Goal: Obtain resource: Obtain resource

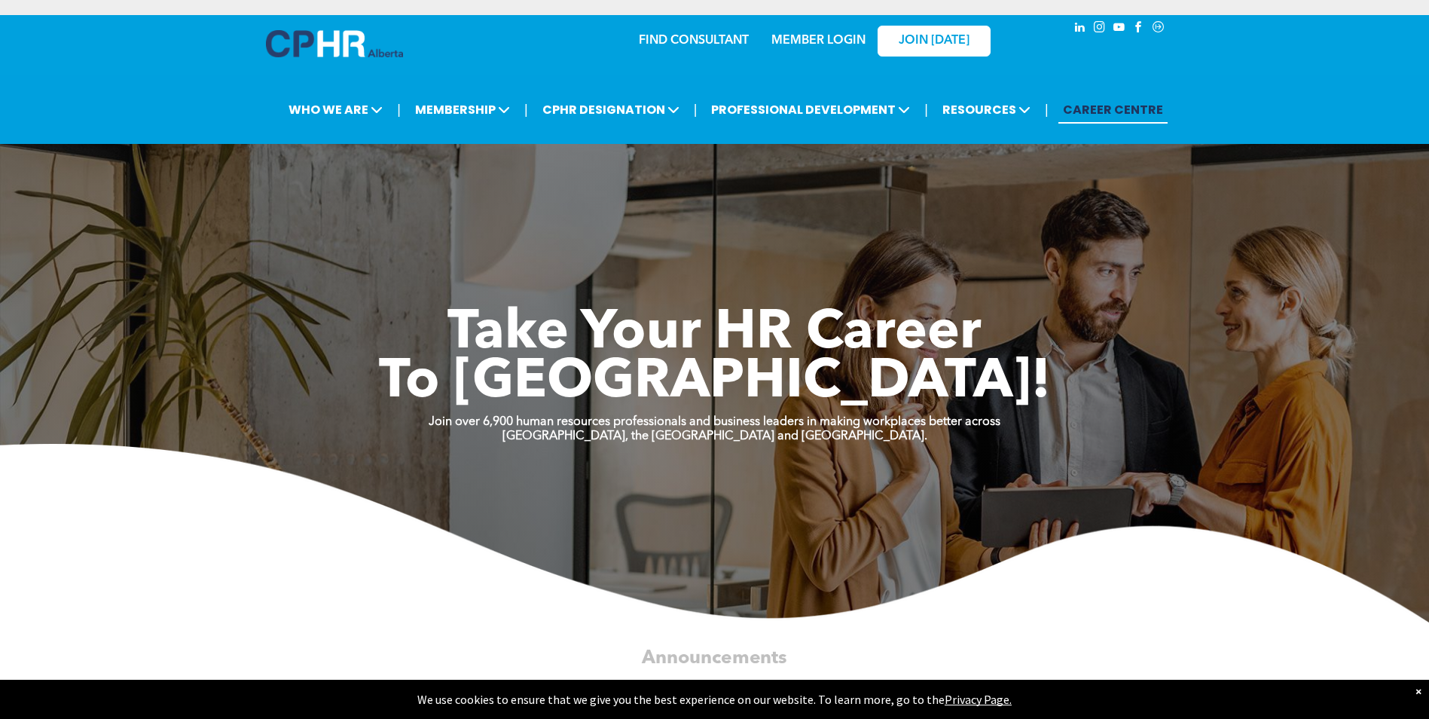
click at [842, 40] on link "MEMBER LOGIN" at bounding box center [819, 41] width 94 height 12
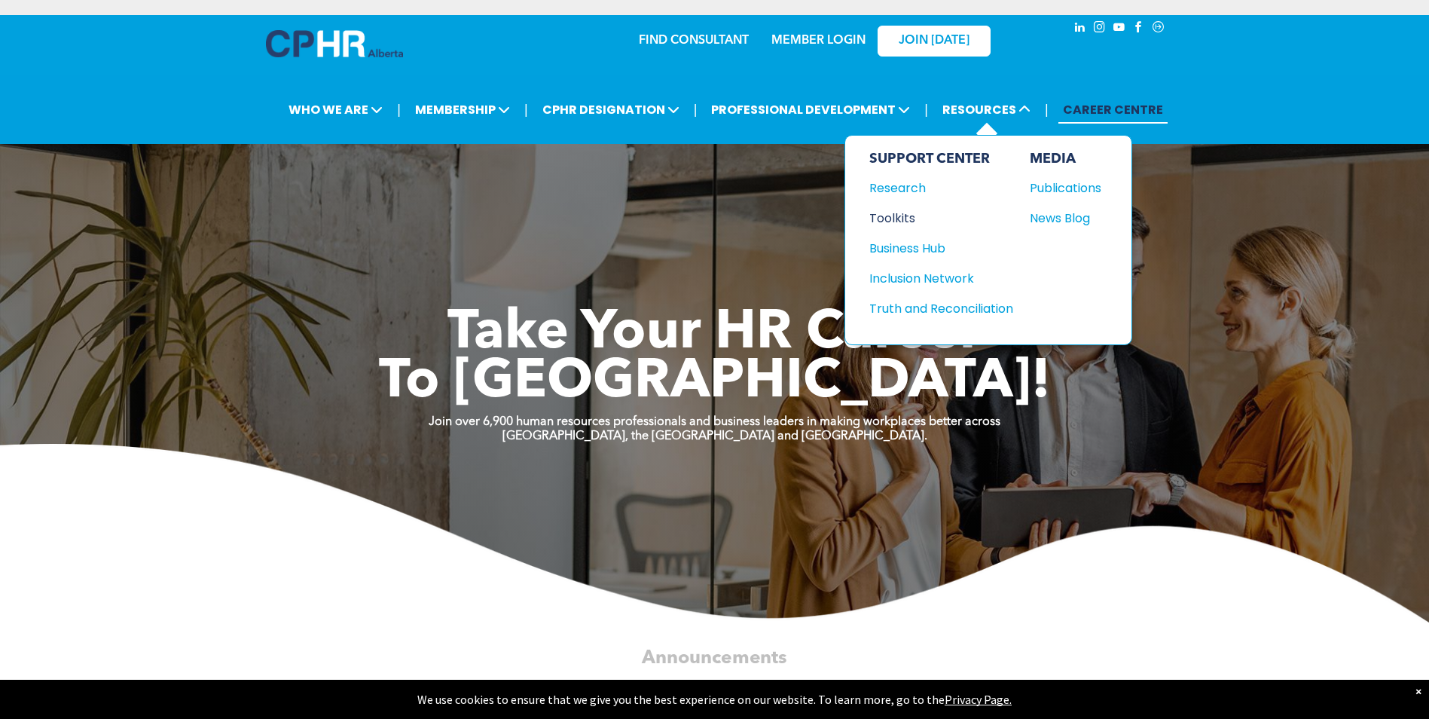
click at [904, 213] on div "Toolkits" at bounding box center [935, 218] width 130 height 19
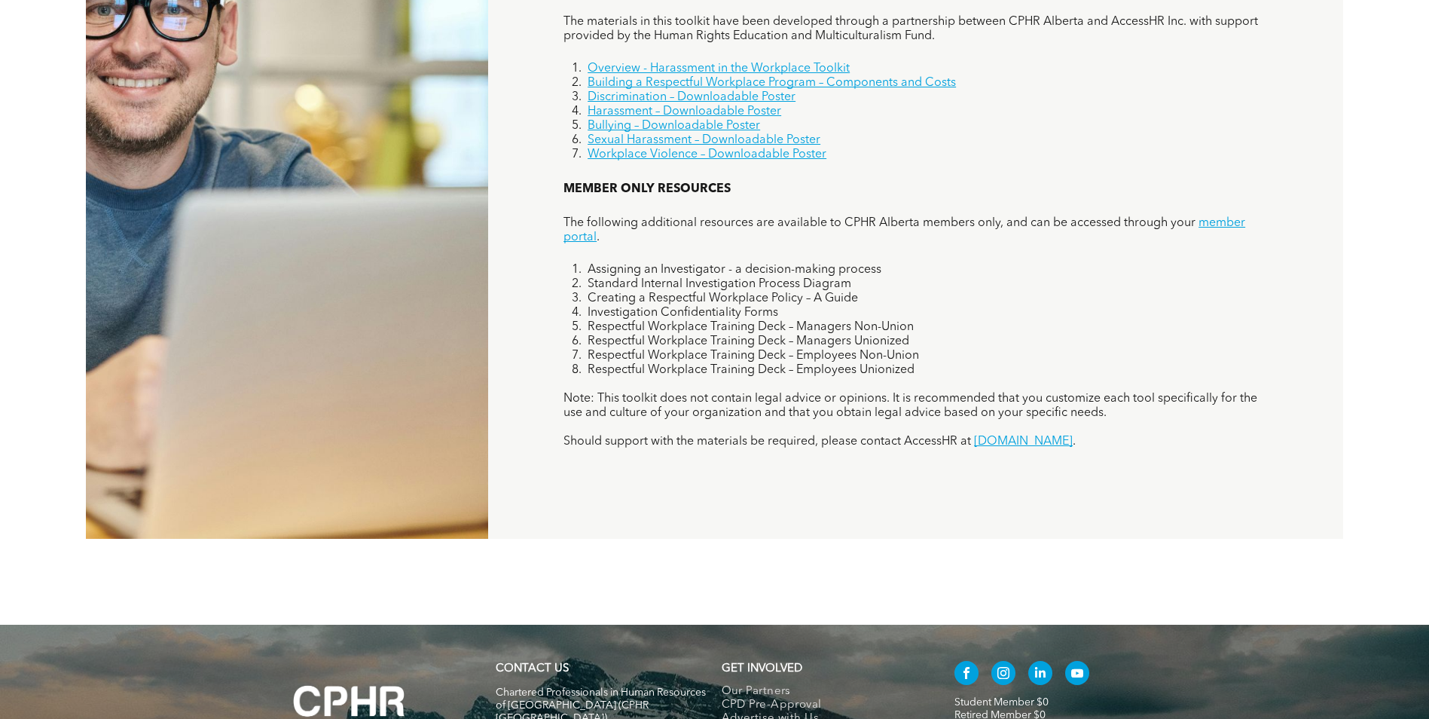
scroll to position [1206, 0]
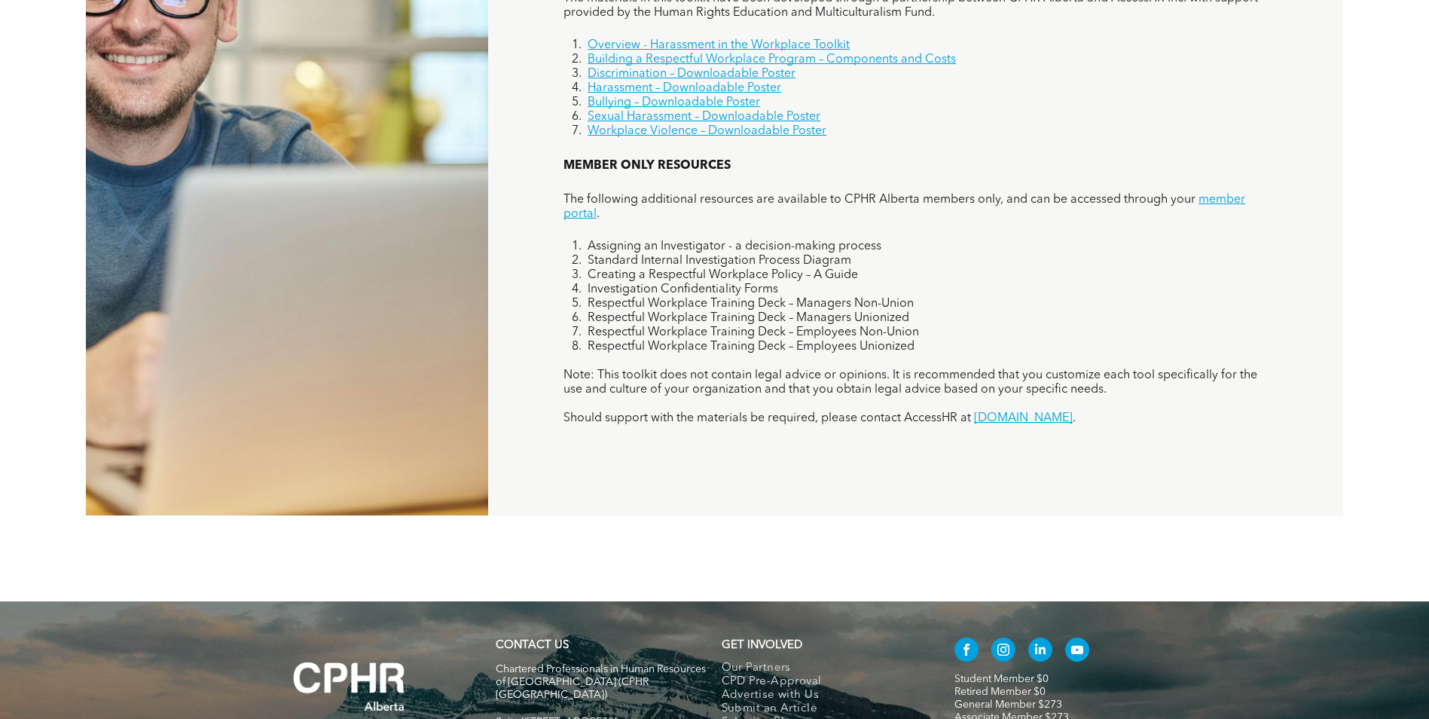
drag, startPoint x: 1113, startPoint y: 214, endPoint x: 1135, endPoint y: 203, distance: 24.3
click at [1113, 213] on p "The following additional resources are available to CPHR Alberta members only, …" at bounding box center [916, 207] width 705 height 29
click at [1208, 202] on link "member portal" at bounding box center [905, 207] width 682 height 26
click at [968, 267] on li "Standard Internal Investigation Process Diagram" at bounding box center [928, 261] width 680 height 14
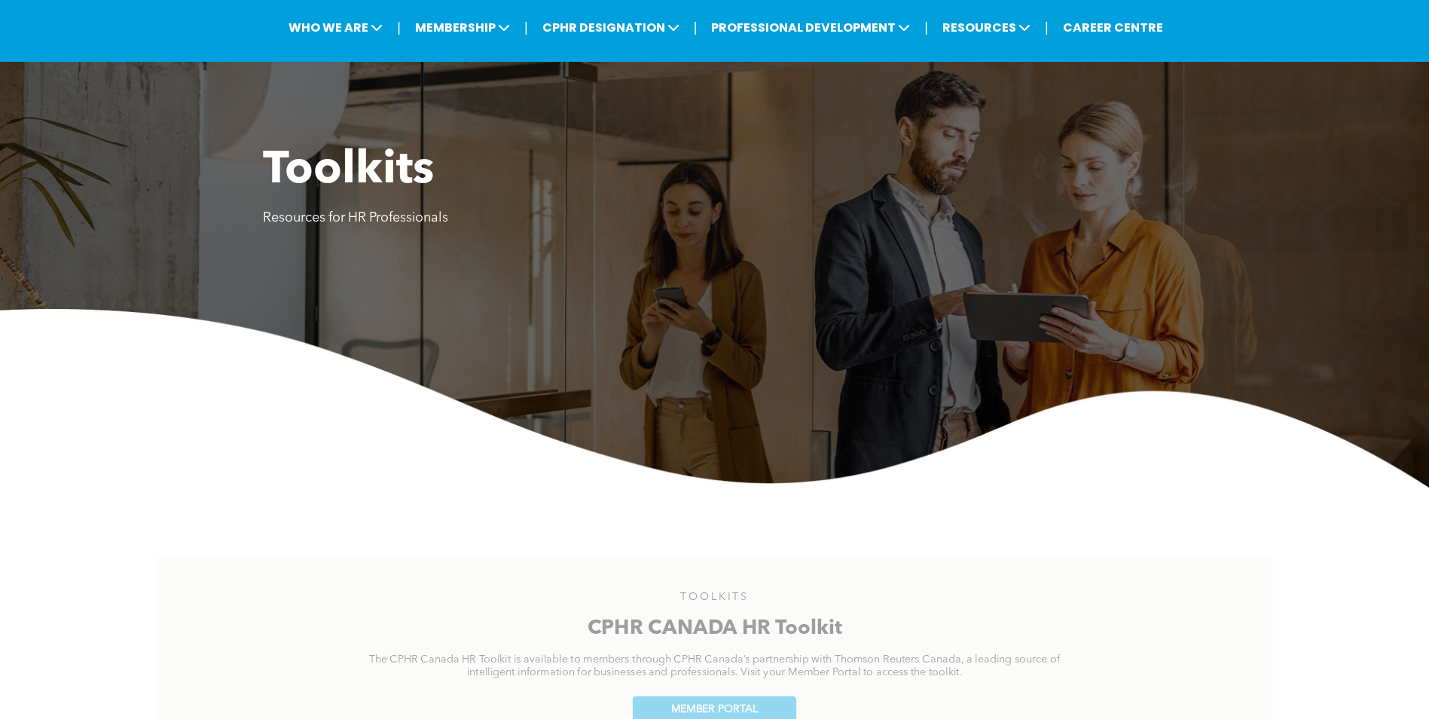
scroll to position [0, 0]
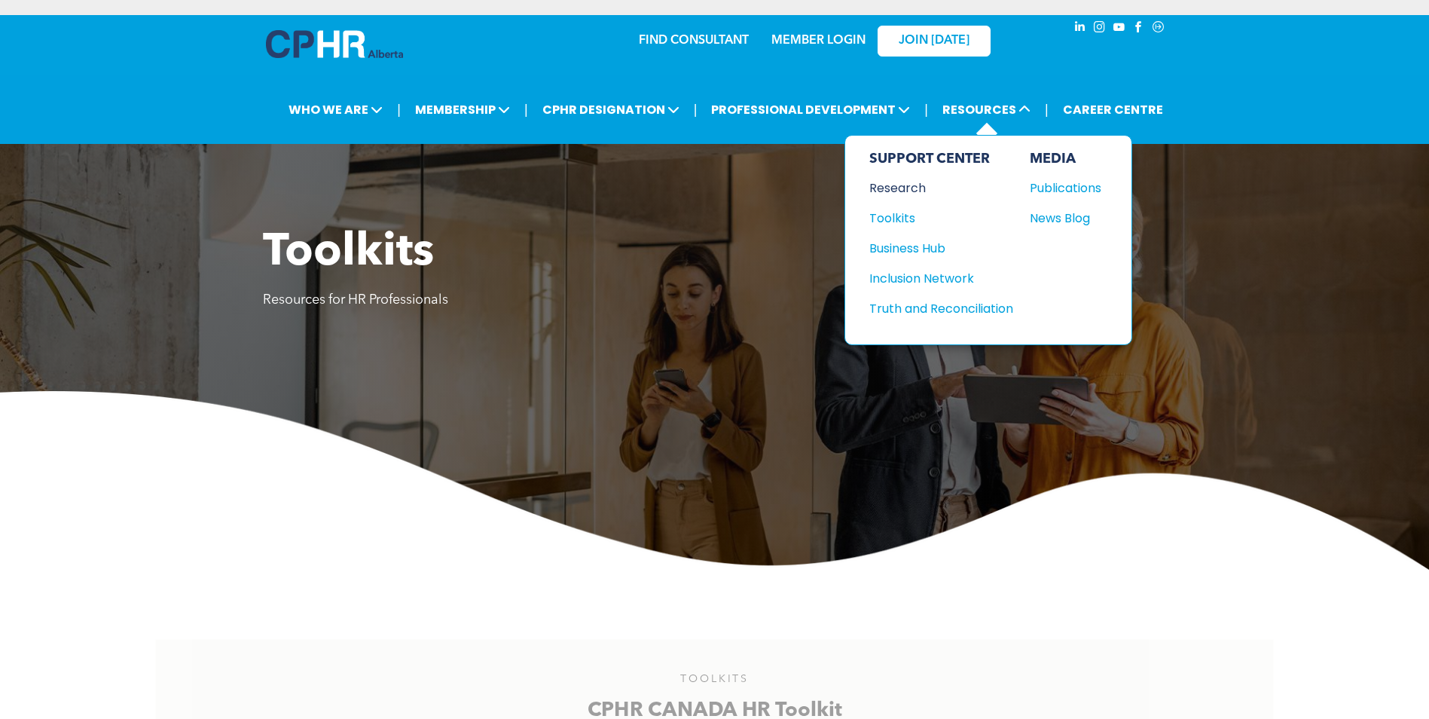
click at [899, 195] on div "Research" at bounding box center [935, 188] width 130 height 19
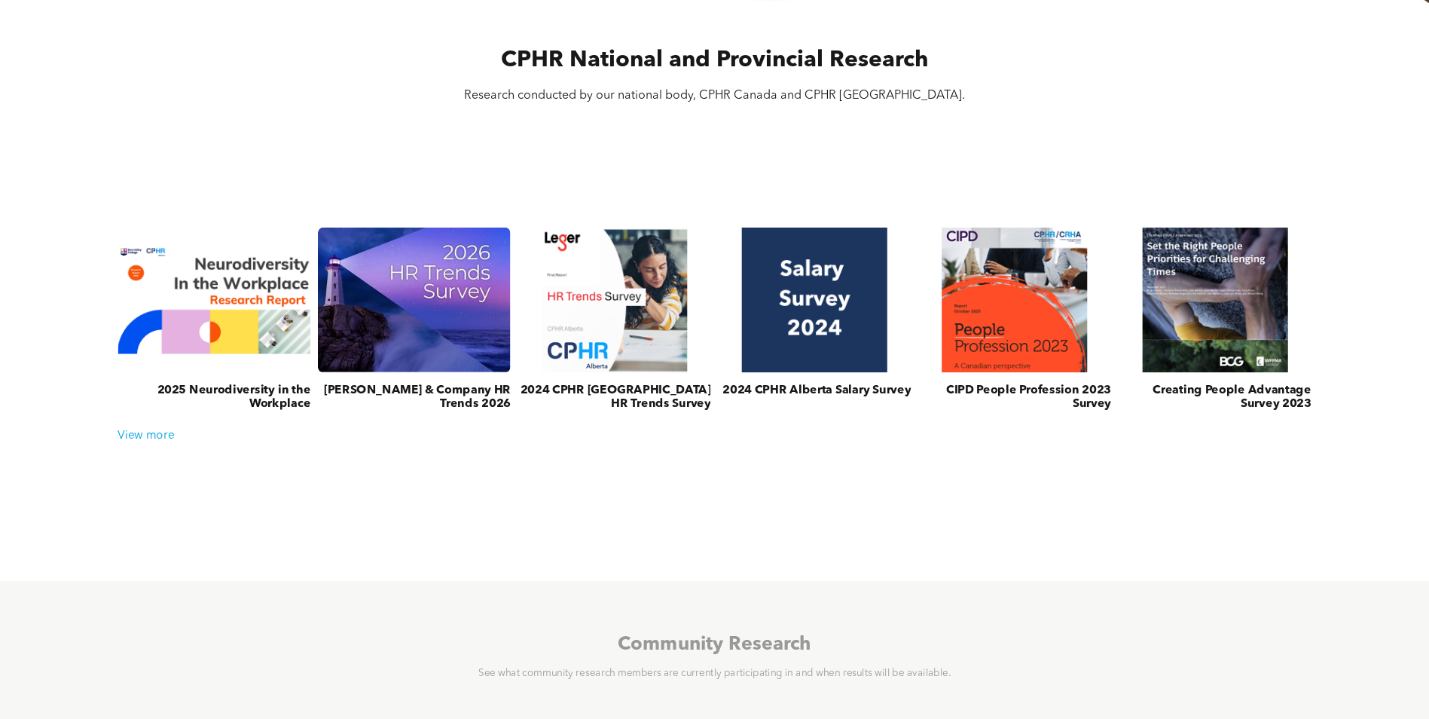
scroll to position [527, 0]
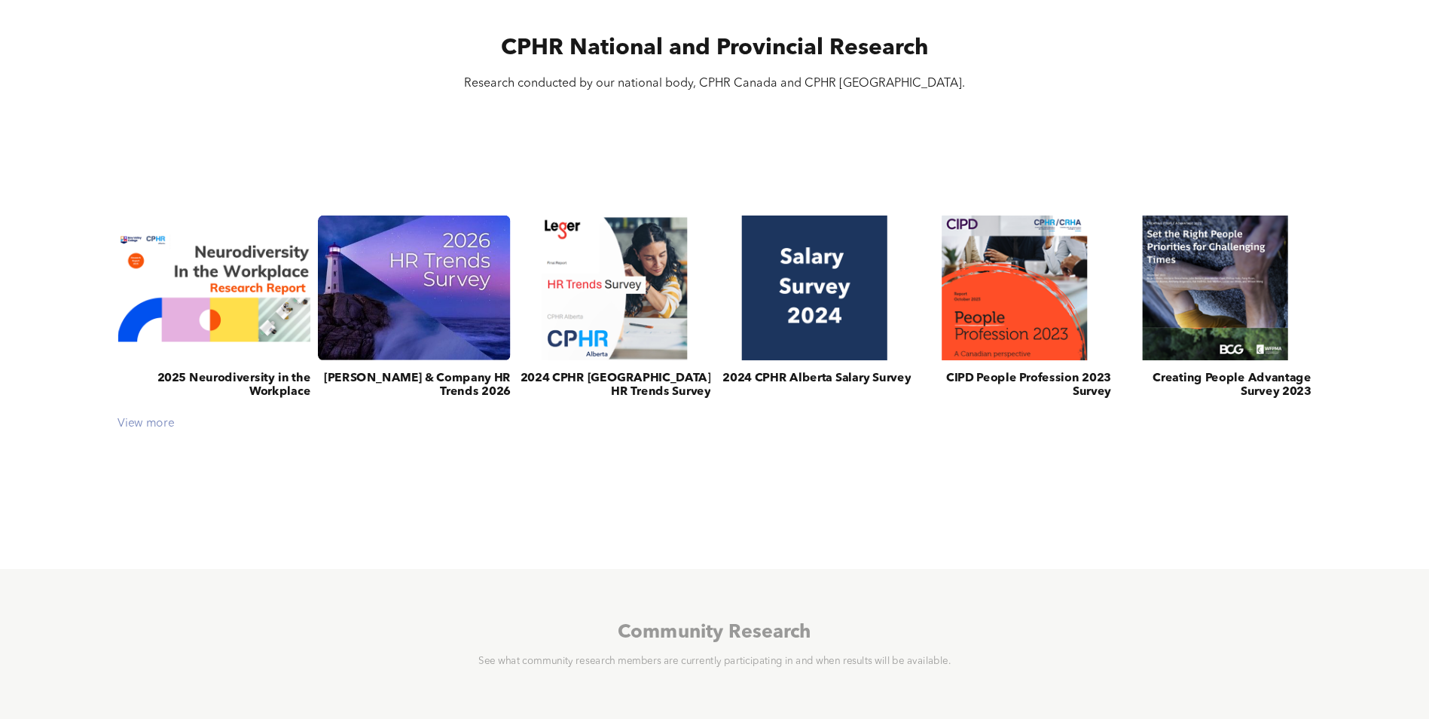
click at [160, 427] on div "View more" at bounding box center [715, 424] width 1209 height 14
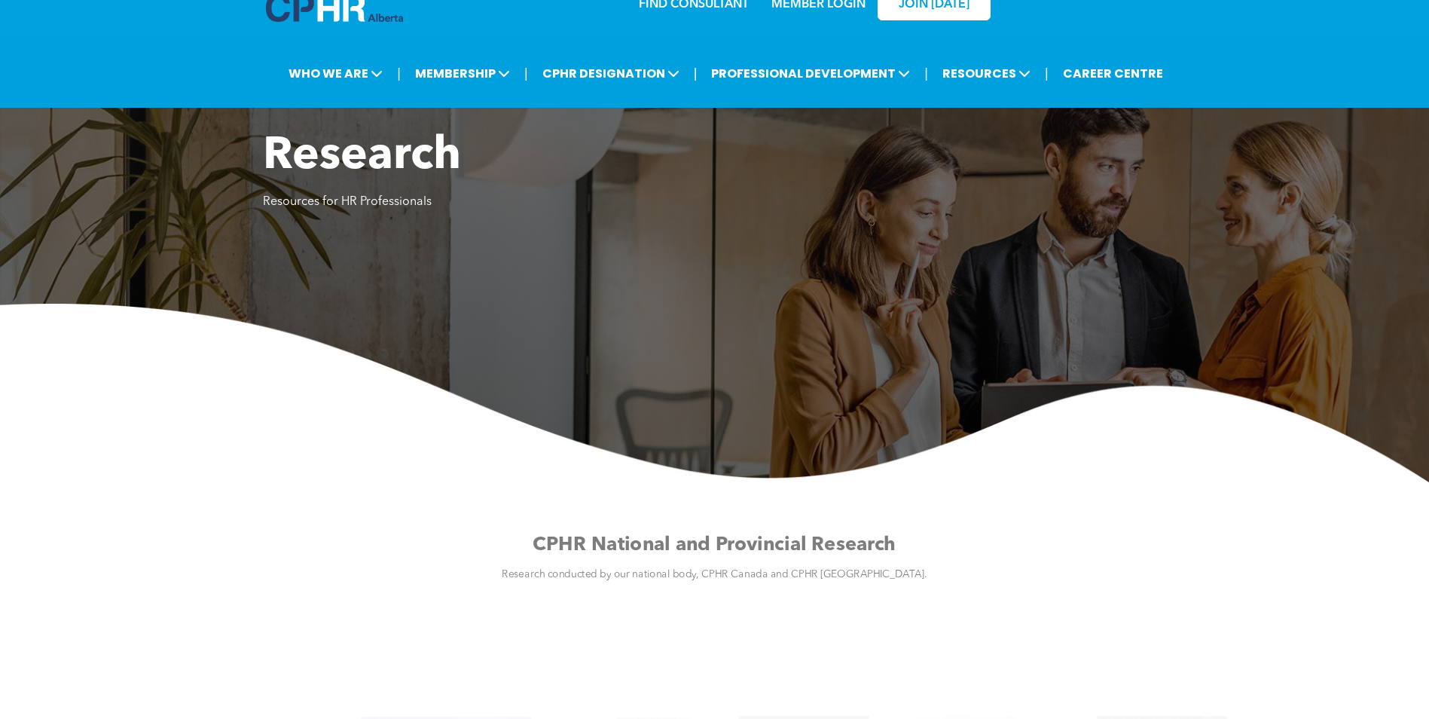
scroll to position [0, 0]
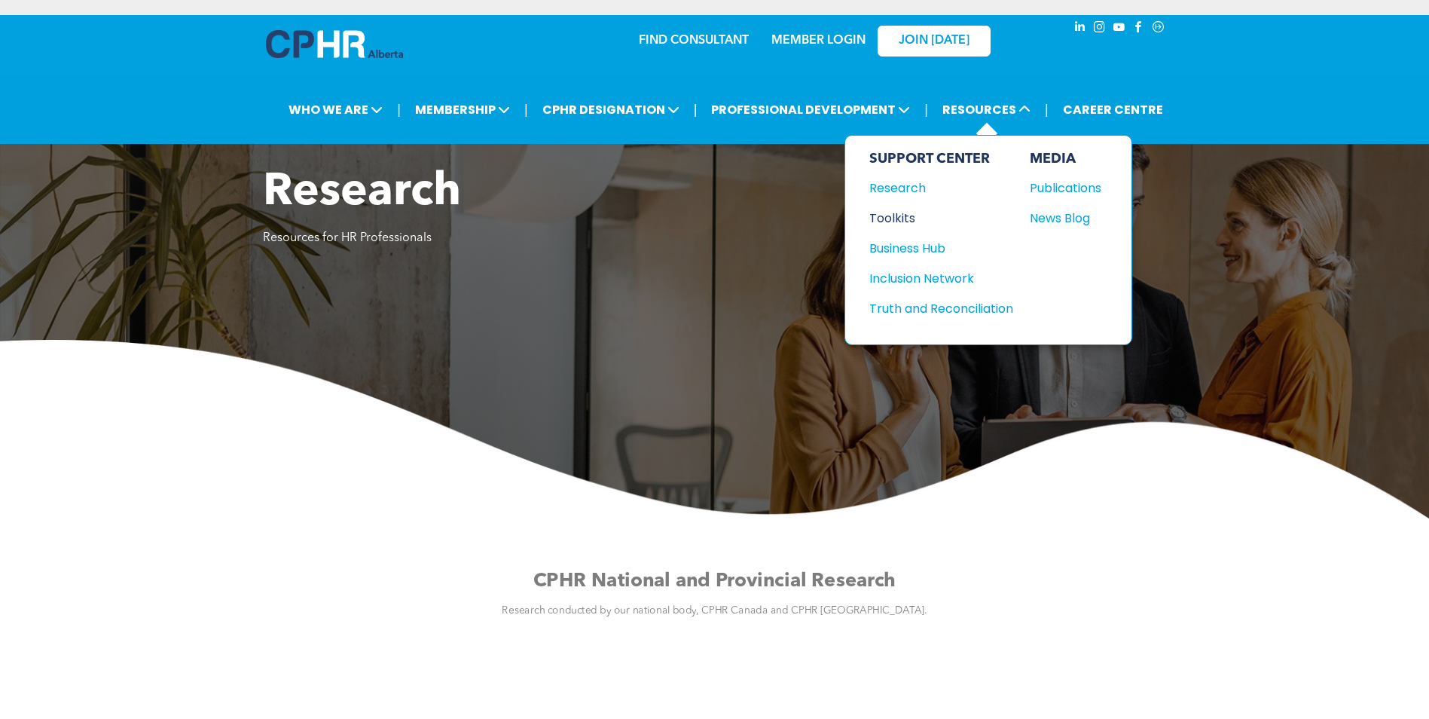
click at [894, 218] on div "Toolkits" at bounding box center [935, 218] width 130 height 19
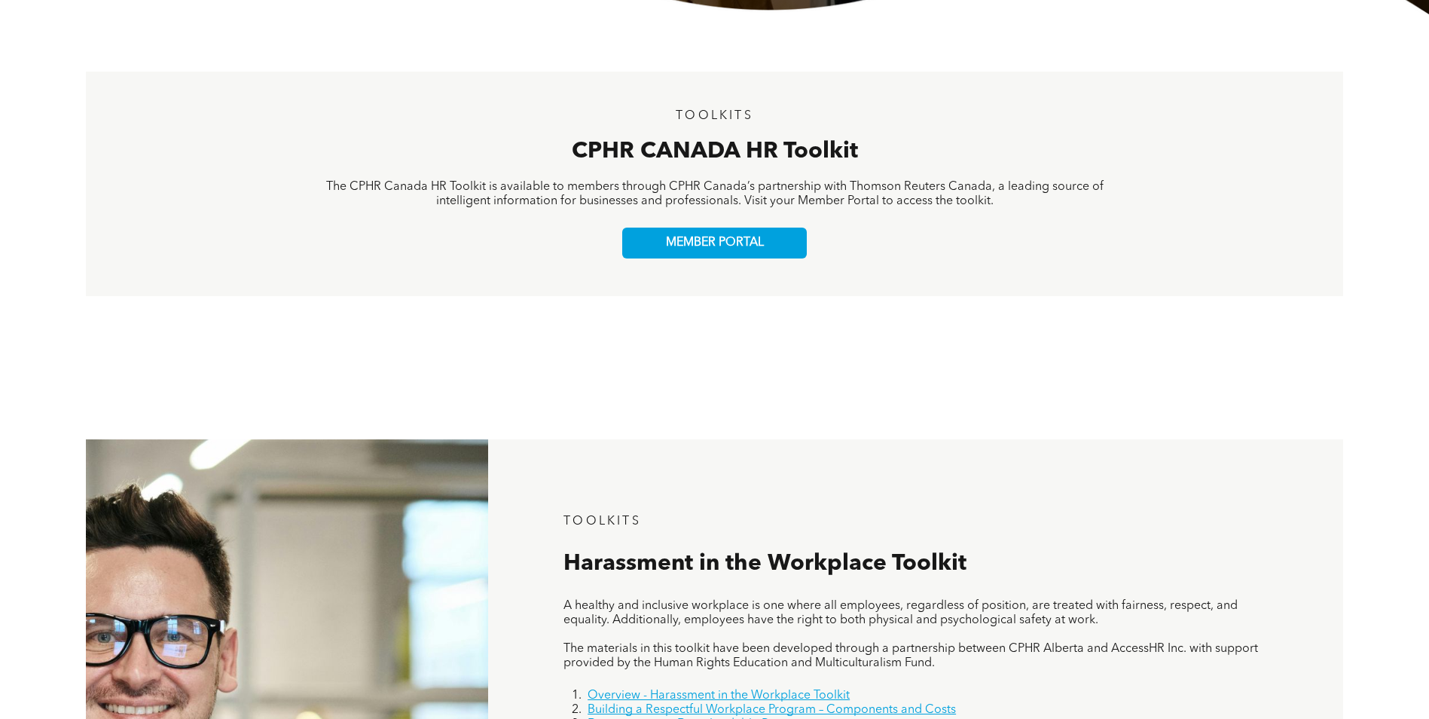
scroll to position [377, 0]
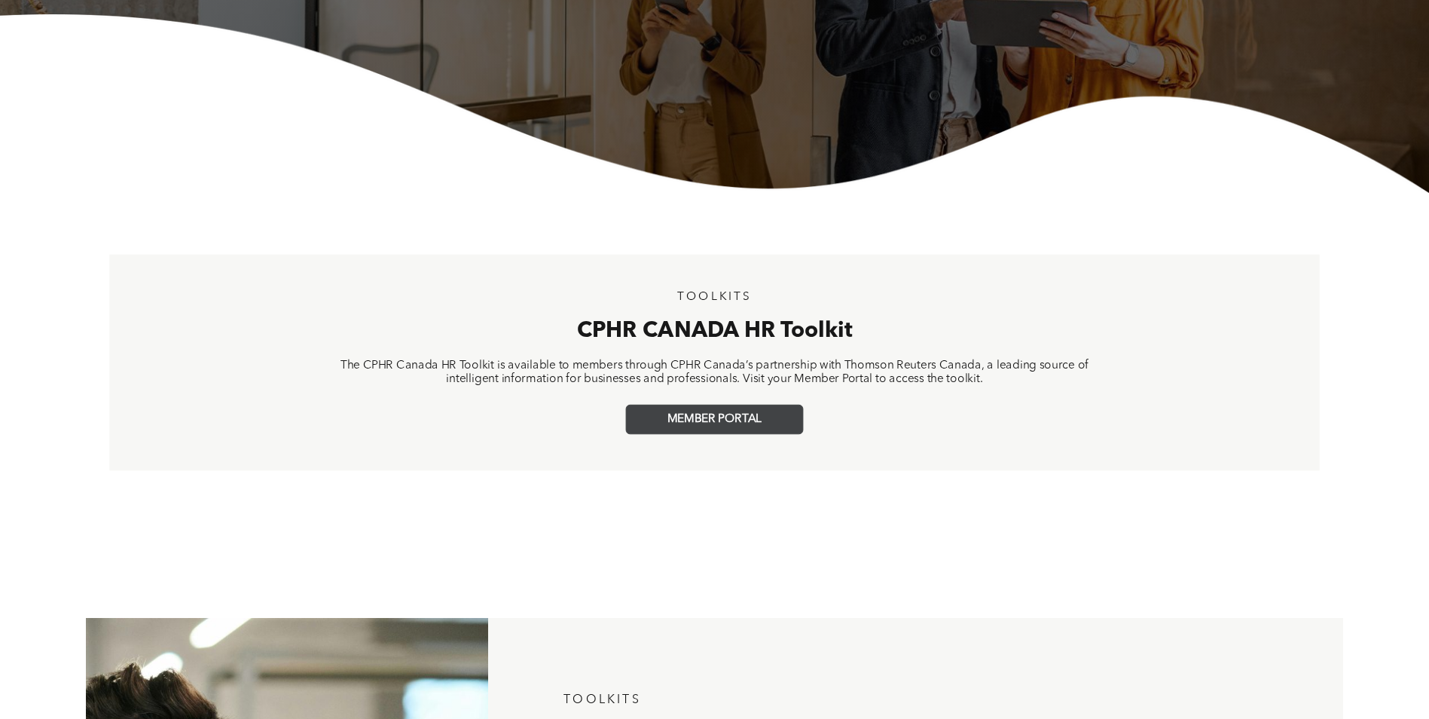
click at [689, 418] on span "MEMBER PORTAL" at bounding box center [715, 419] width 94 height 14
